Goal: Task Accomplishment & Management: Use online tool/utility

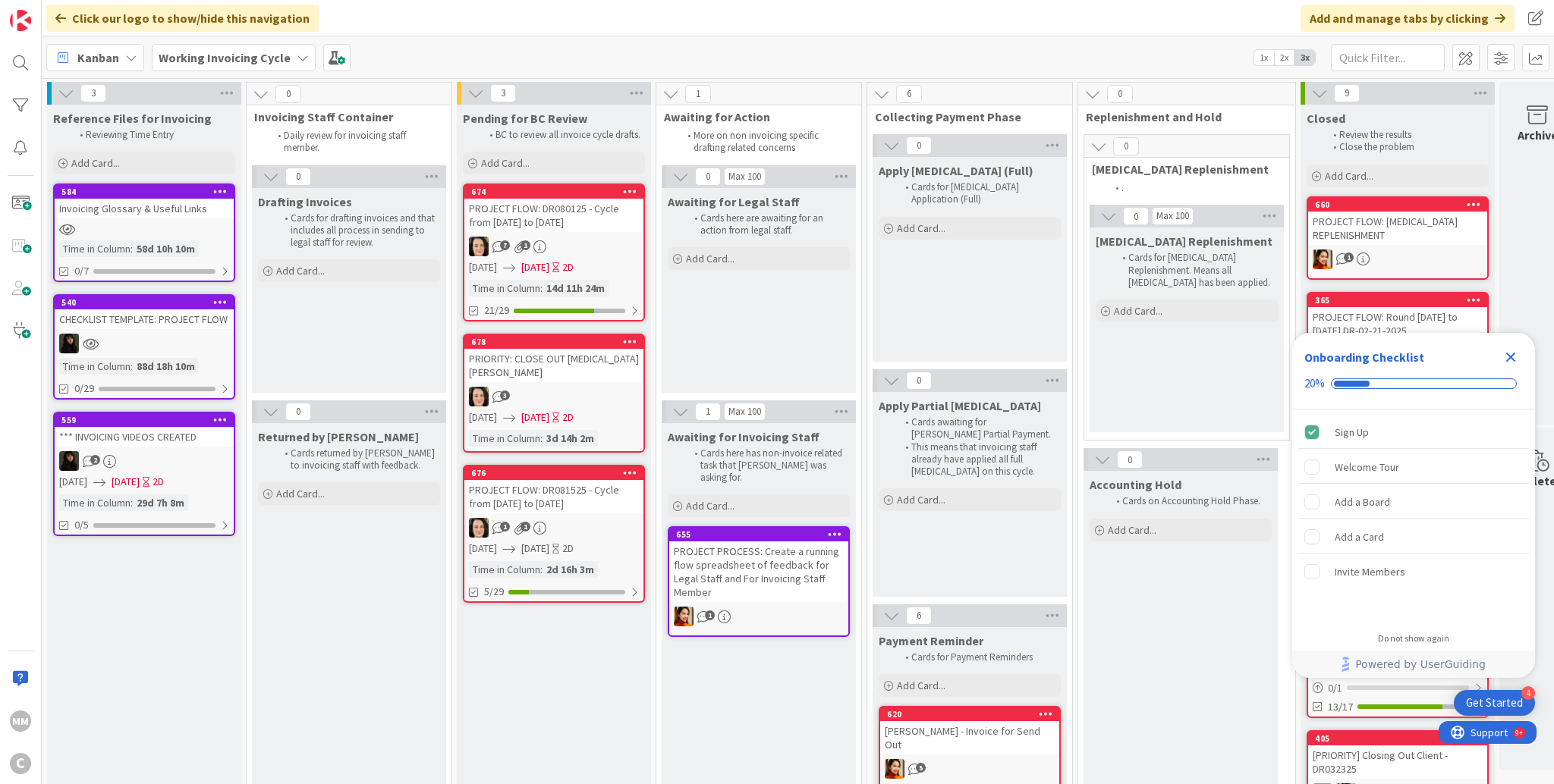
click at [559, 241] on div "7 1" at bounding box center [553, 247] width 179 height 20
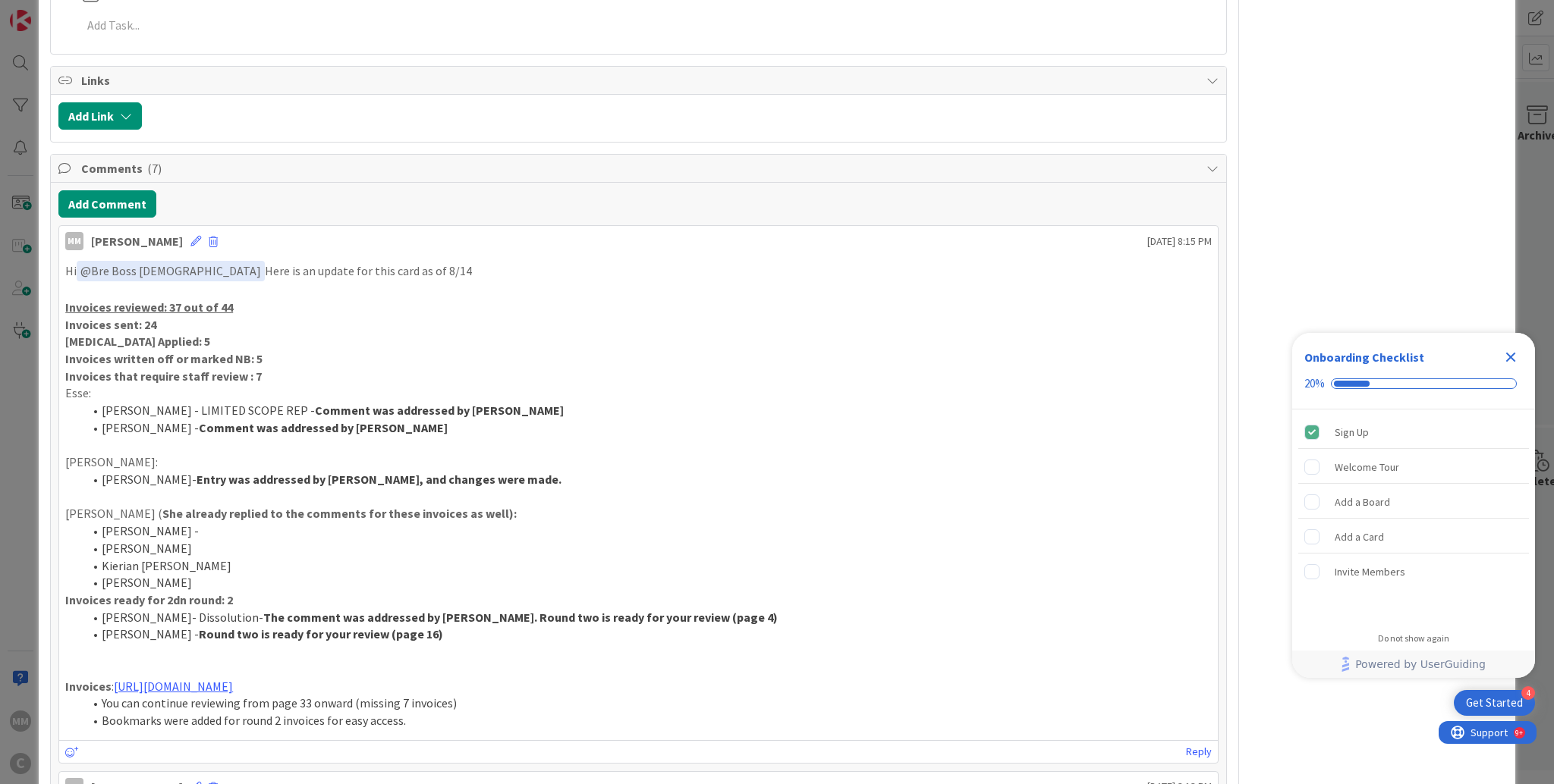
scroll to position [1213, 0]
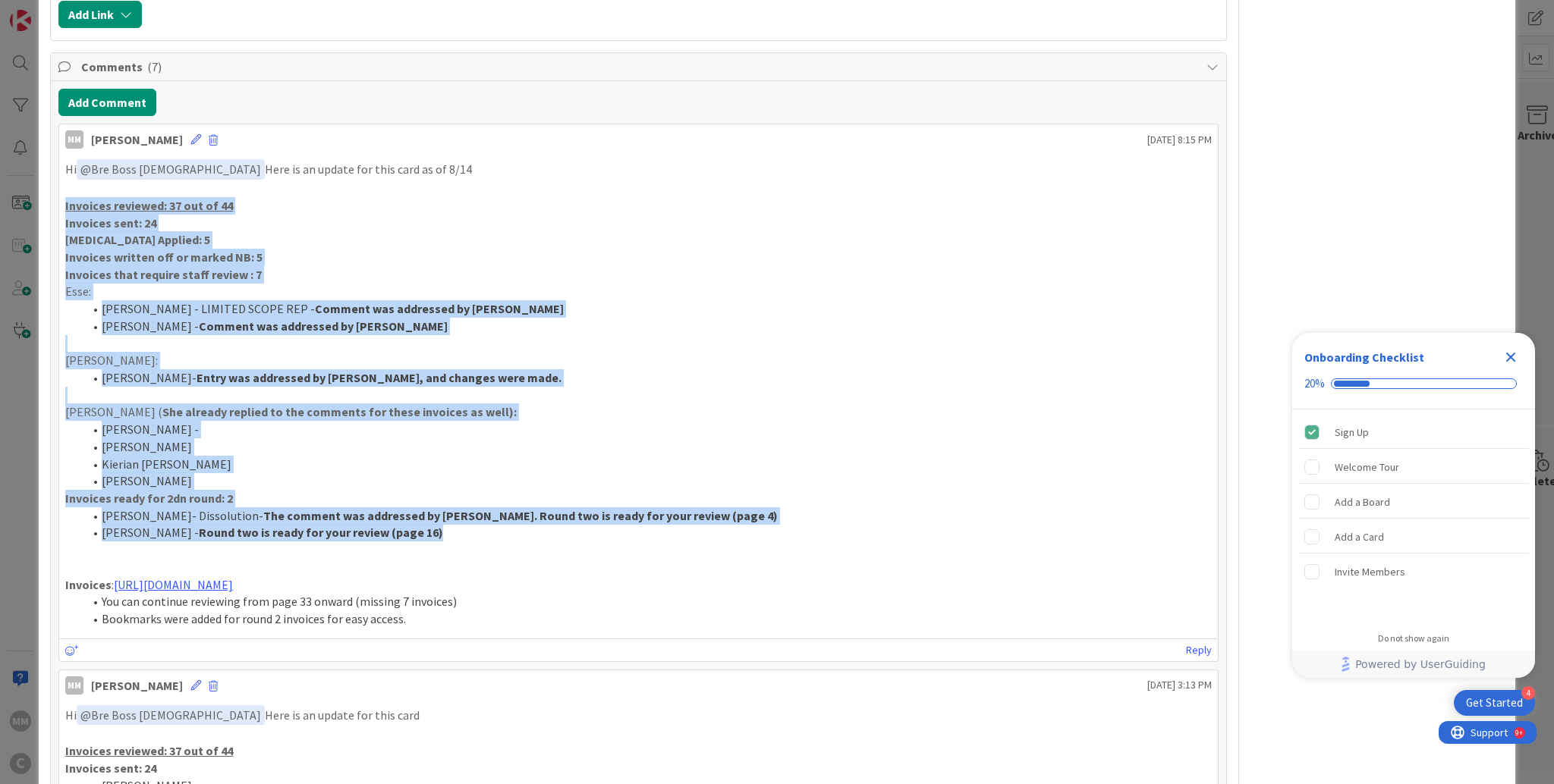
drag, startPoint x: 453, startPoint y: 541, endPoint x: 49, endPoint y: 200, distance: 528.7
copy div "Invoices reviewed: 37 out of 44 Invoices sent: 24 [MEDICAL_DATA] Applied: 5 Inv…"
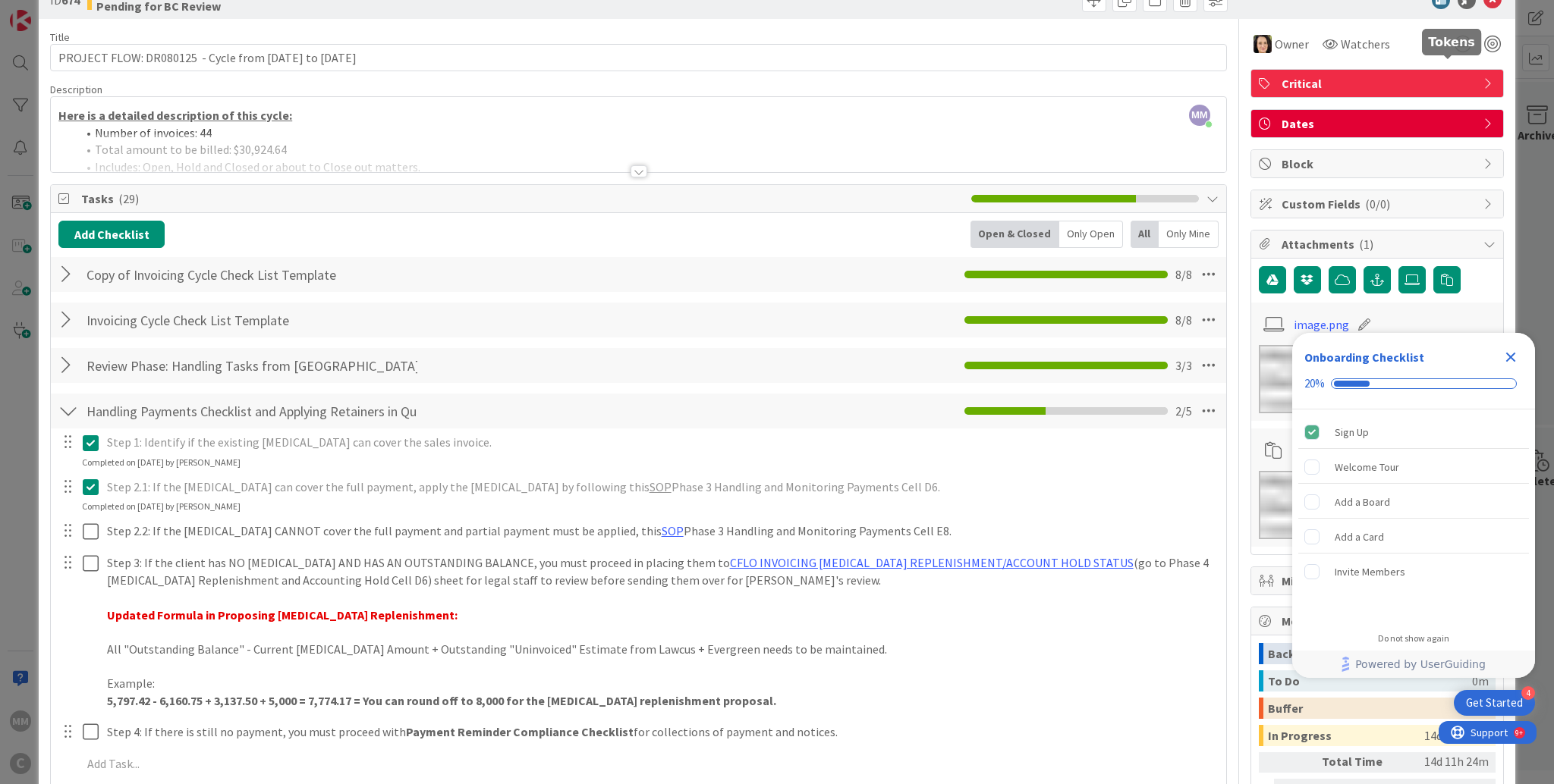
scroll to position [0, 0]
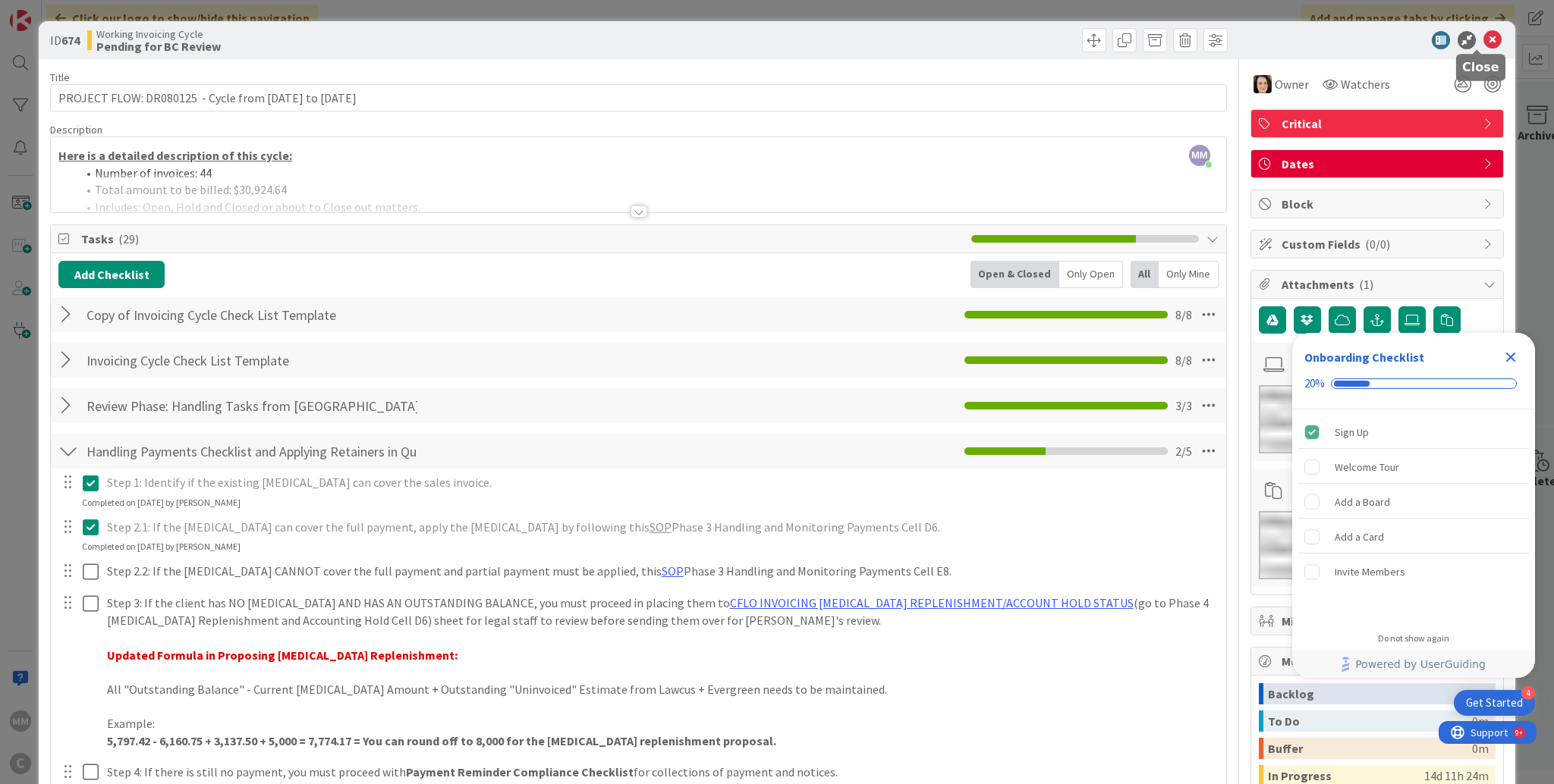
click at [1483, 45] on icon at bounding box center [1492, 40] width 18 height 18
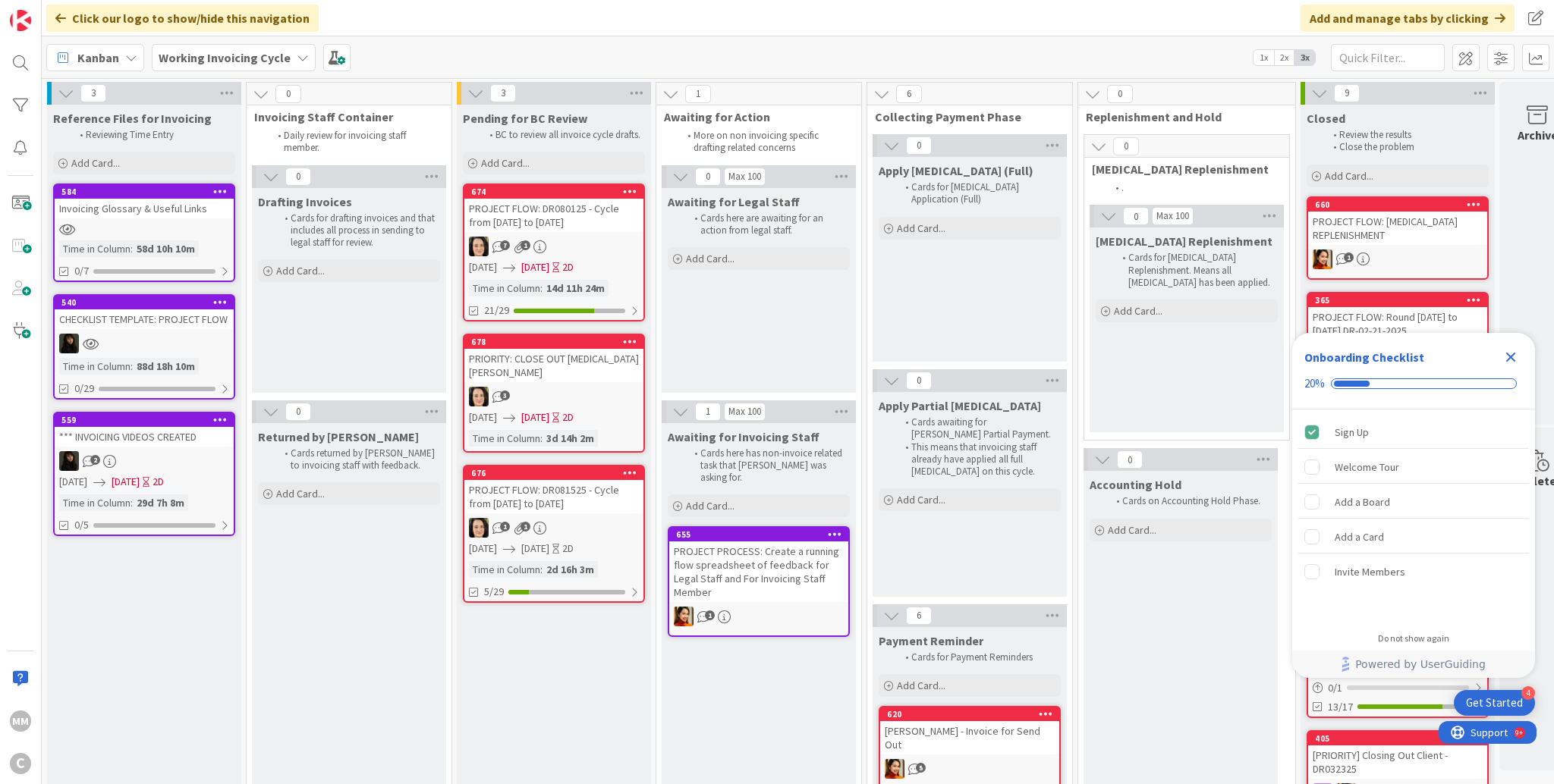
click at [576, 387] on div "3" at bounding box center [553, 397] width 179 height 20
click at [574, 387] on div "3" at bounding box center [553, 397] width 179 height 20
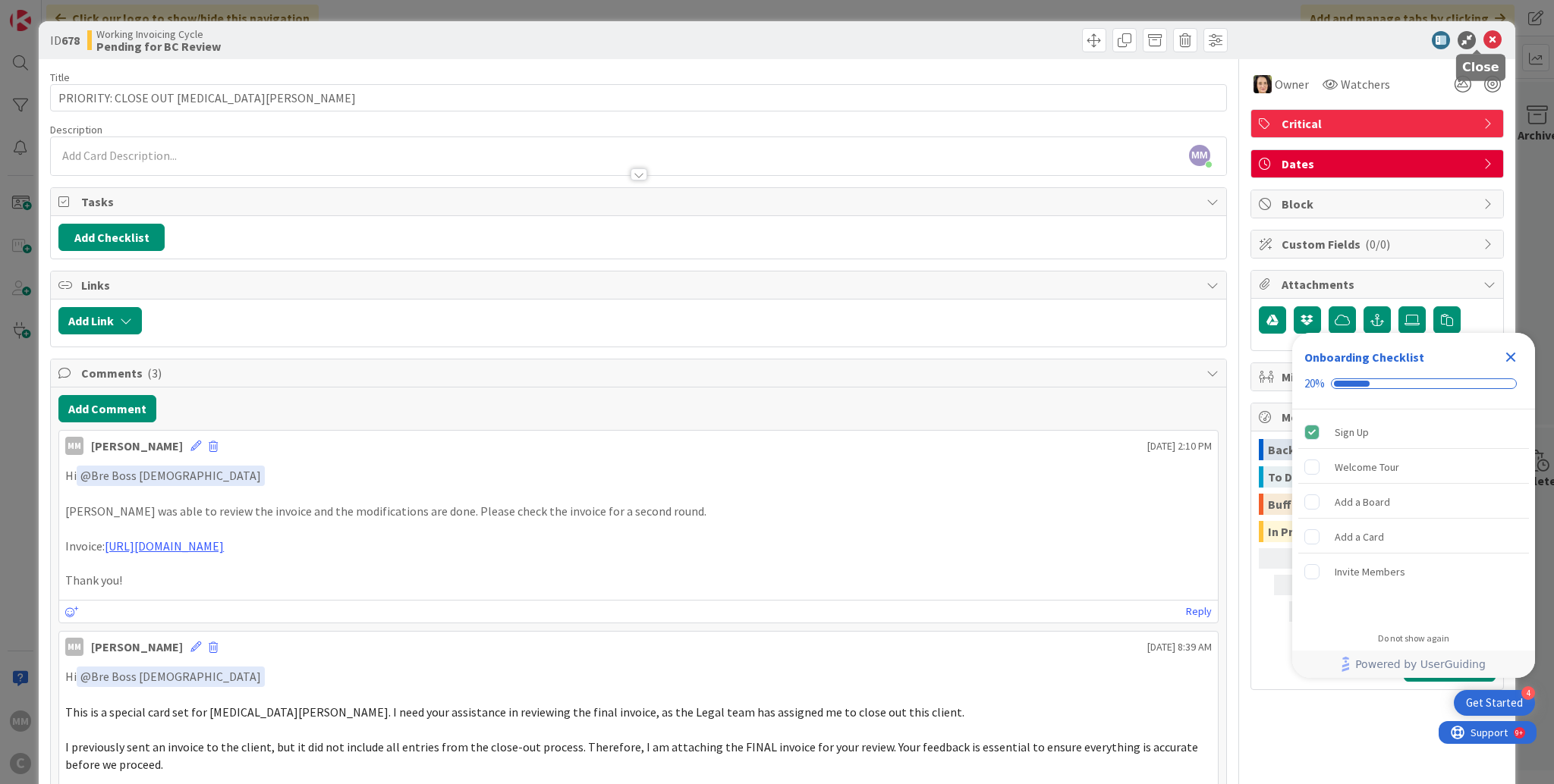
click at [1483, 35] on icon at bounding box center [1492, 40] width 18 height 18
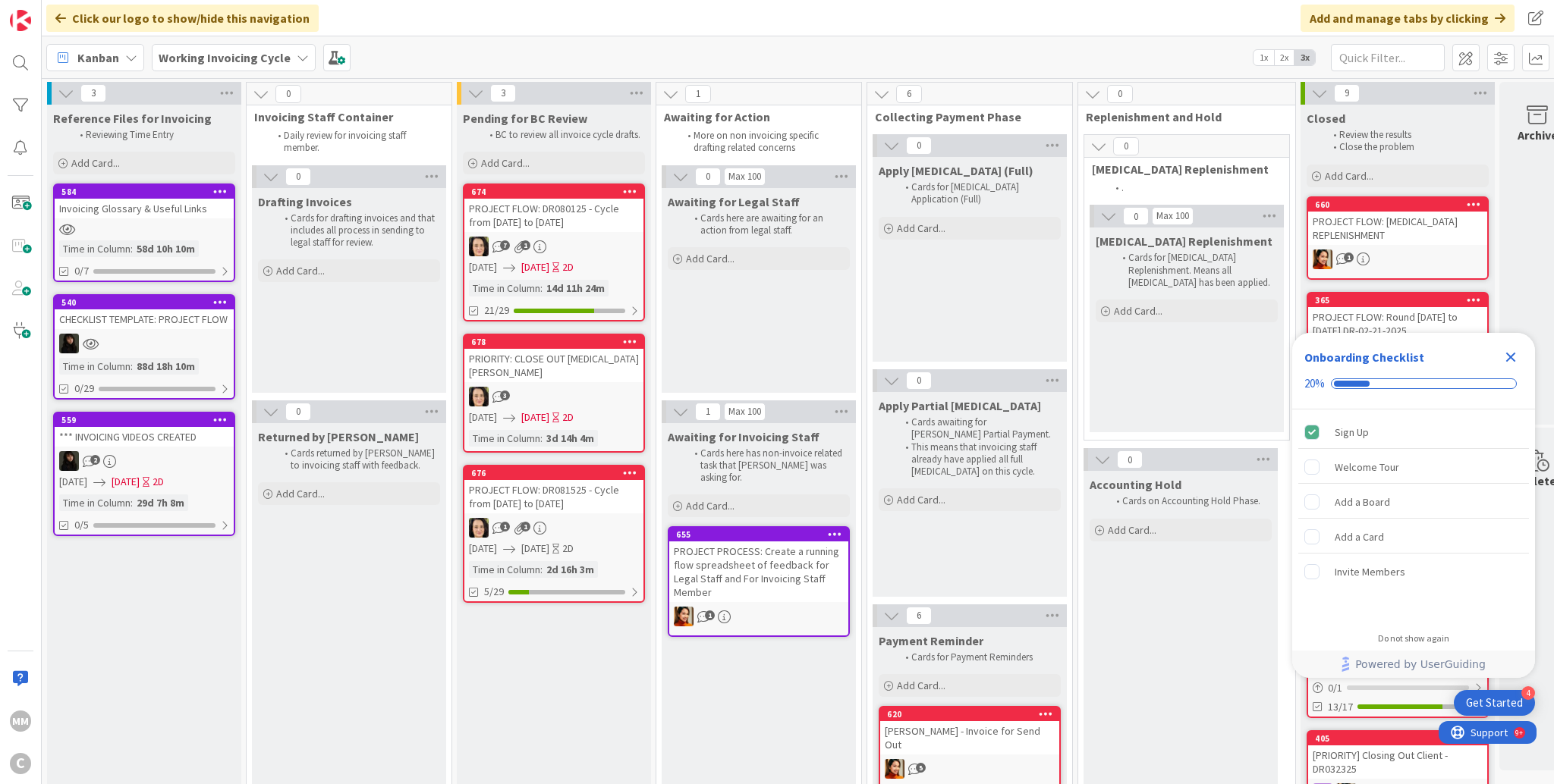
click at [574, 489] on div "PROJECT FLOW: DR081525 - Cycle from [DATE] to [DATE]" at bounding box center [553, 497] width 179 height 33
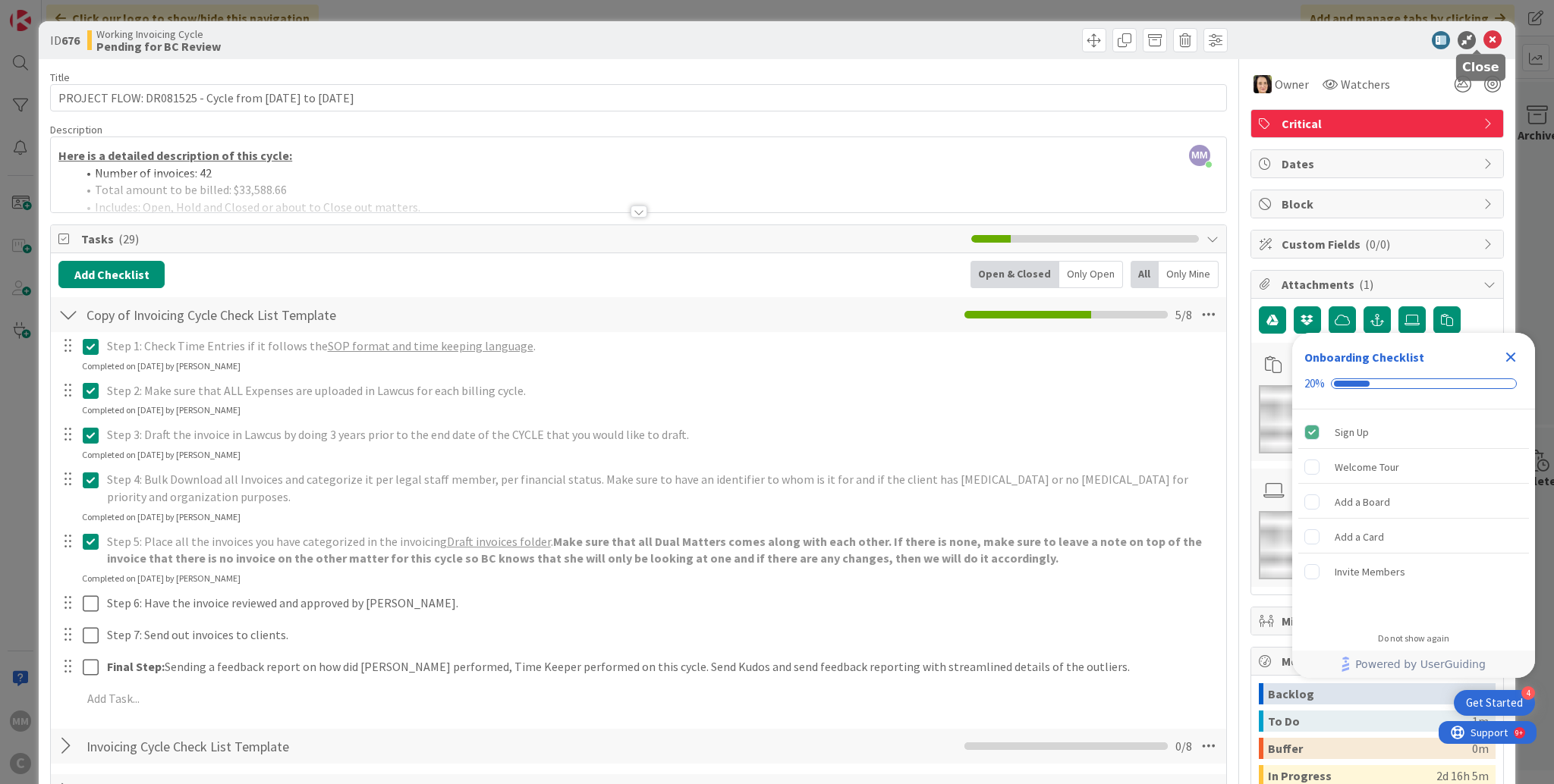
click at [1483, 37] on icon at bounding box center [1492, 40] width 18 height 18
